Goal: Task Accomplishment & Management: Manage account settings

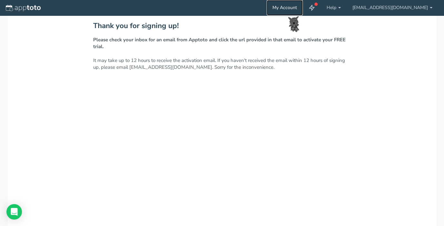
click at [303, 7] on link "My Account" at bounding box center [285, 7] width 36 height 15
click at [303, 6] on link "My Account" at bounding box center [285, 7] width 36 height 15
click at [382, 9] on link "[EMAIL_ADDRESS][DOMAIN_NAME]" at bounding box center [393, 7] width 92 height 15
